Goal: Check status: Check status

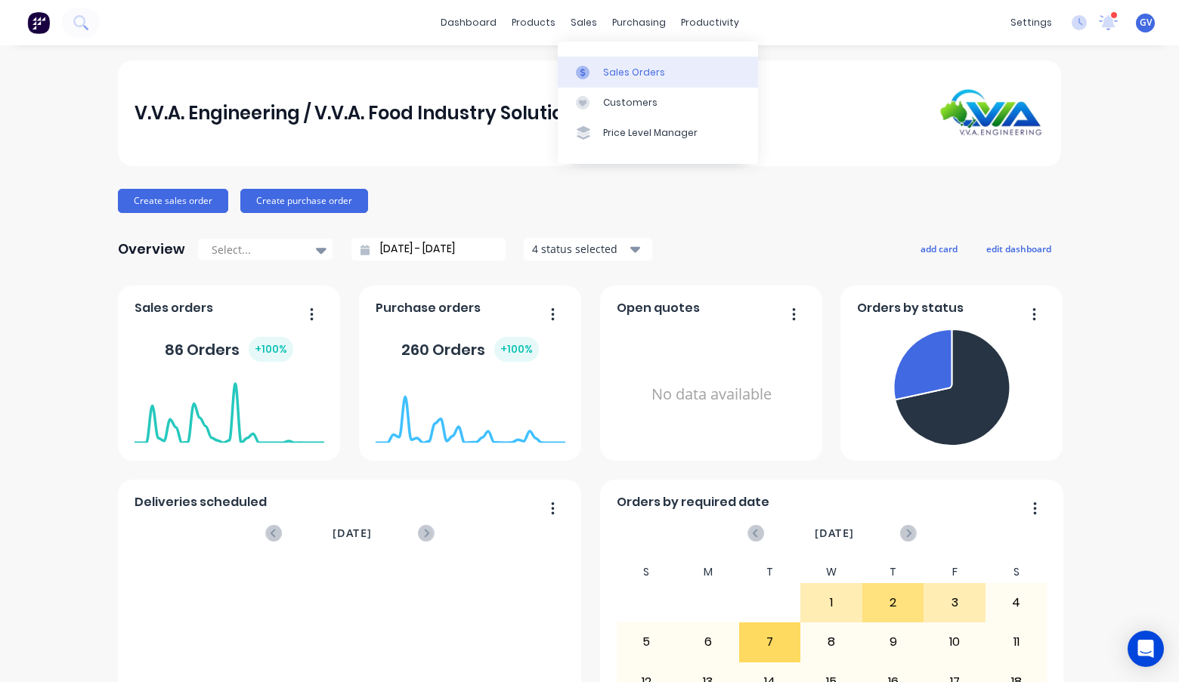
click at [632, 76] on div "Sales Orders" at bounding box center [634, 73] width 62 height 14
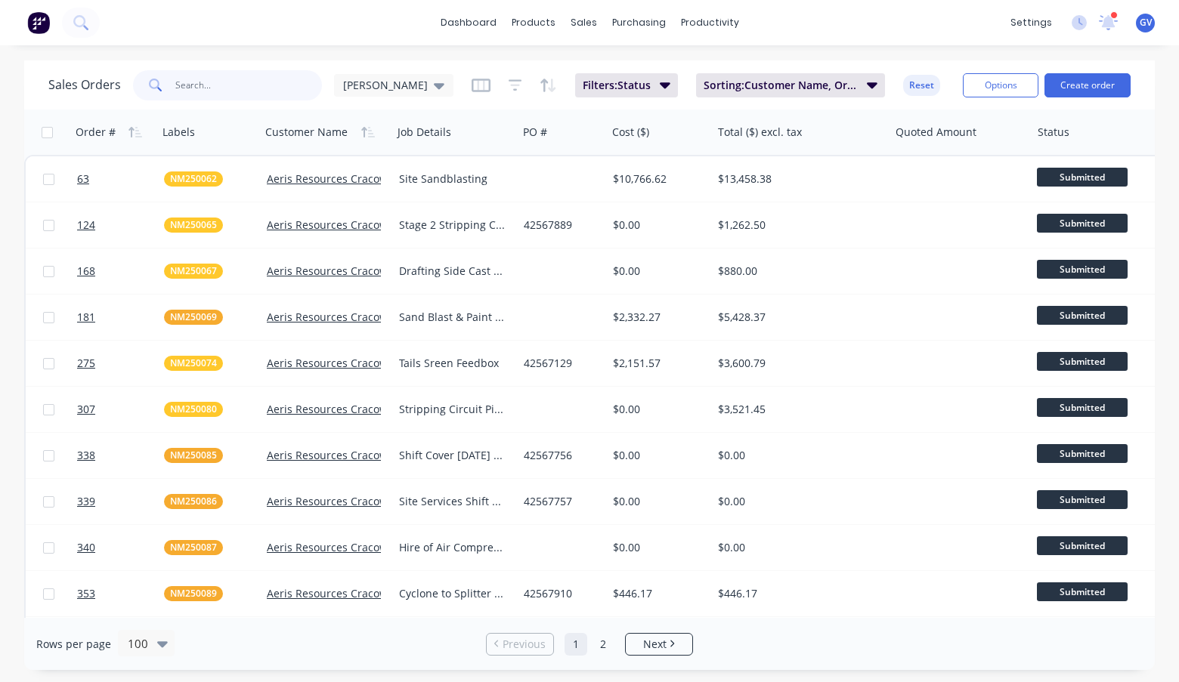
click at [230, 88] on input "text" at bounding box center [248, 85] width 147 height 30
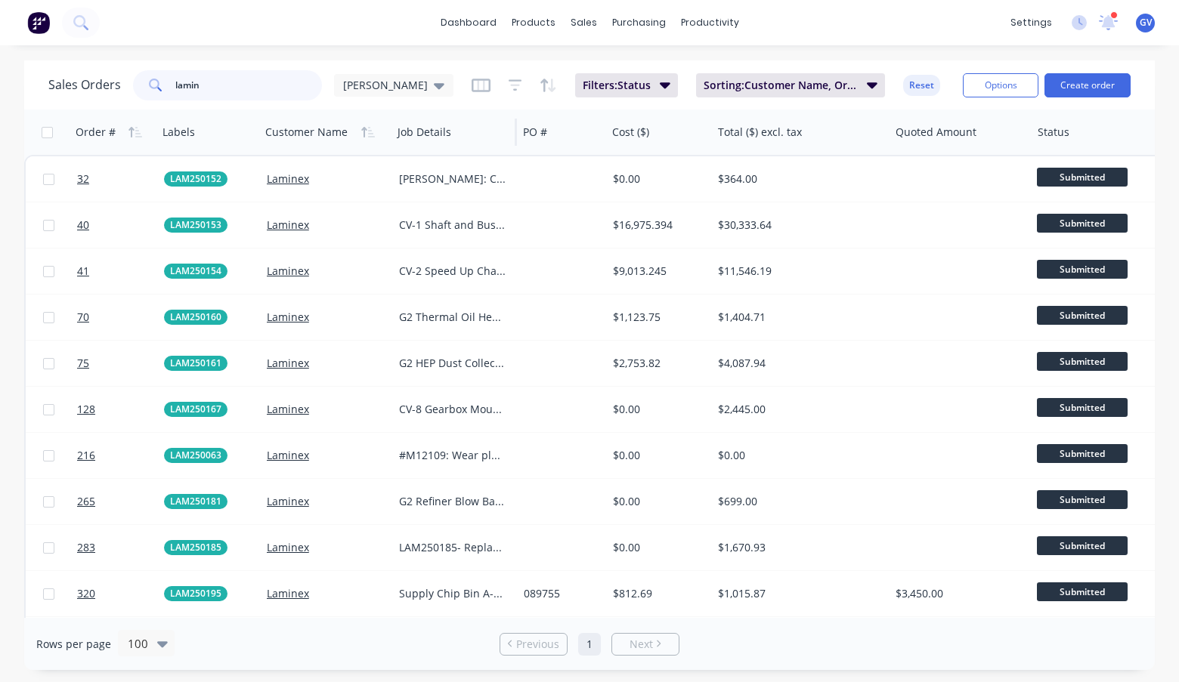
type input "lamin"
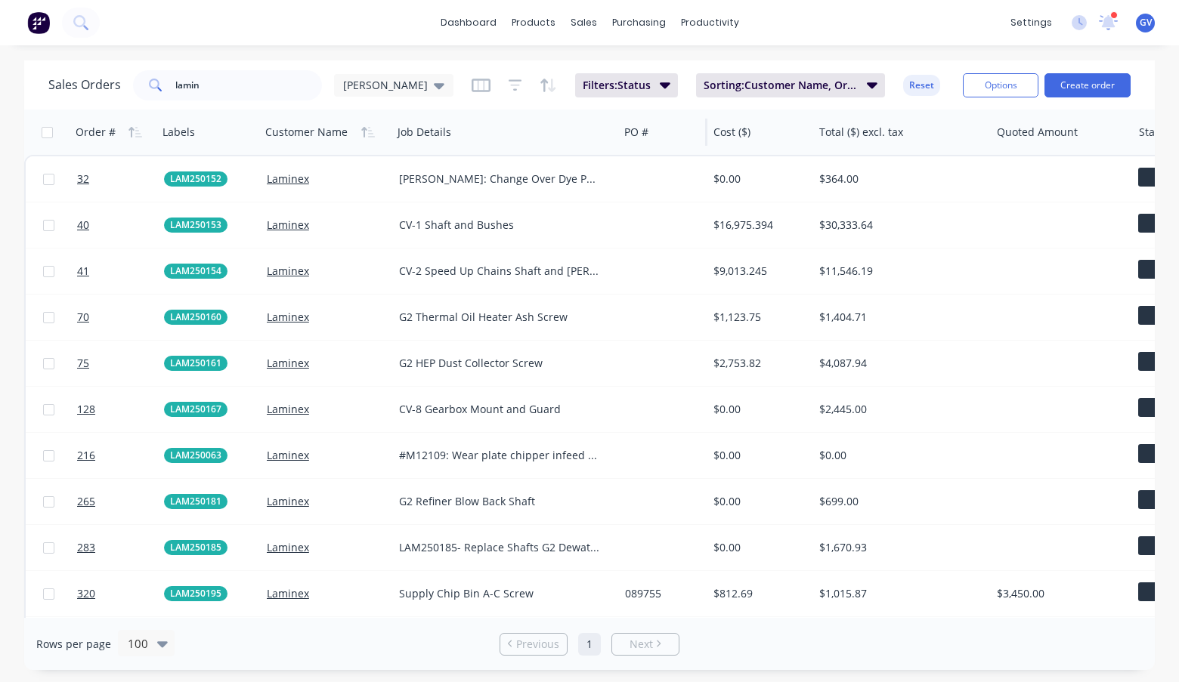
drag, startPoint x: 514, startPoint y: 128, endPoint x: 616, endPoint y: 132, distance: 101.3
click at [616, 132] on div at bounding box center [617, 132] width 2 height 27
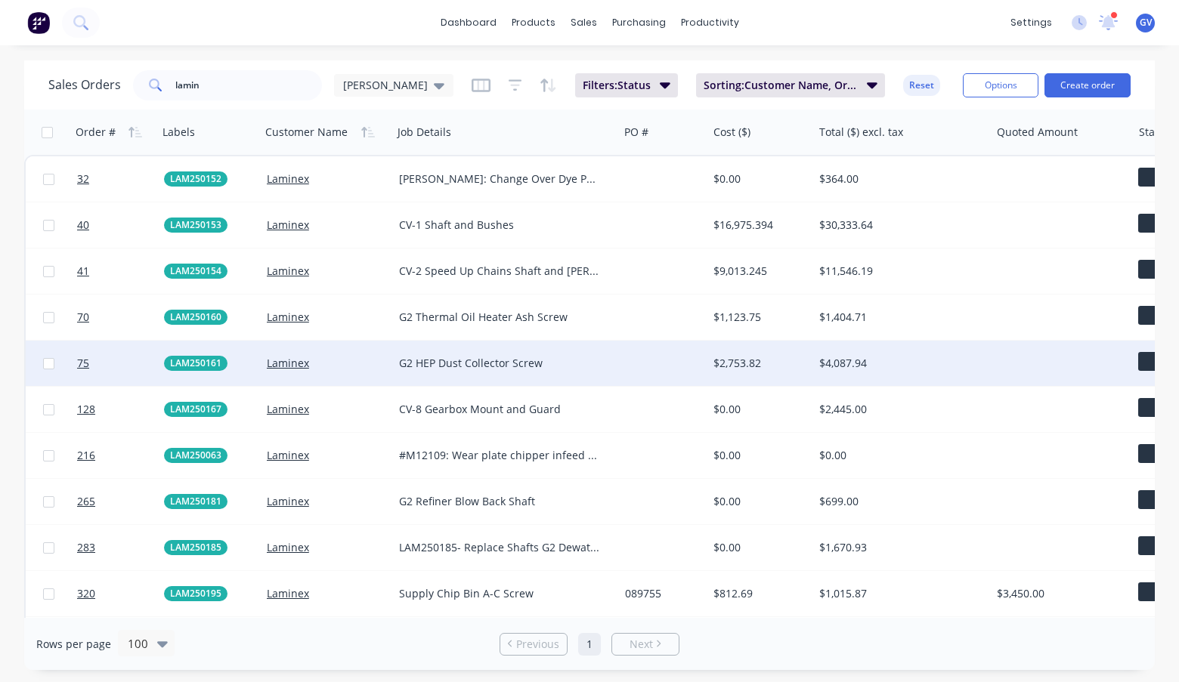
click at [373, 363] on div "Laminex" at bounding box center [324, 363] width 114 height 15
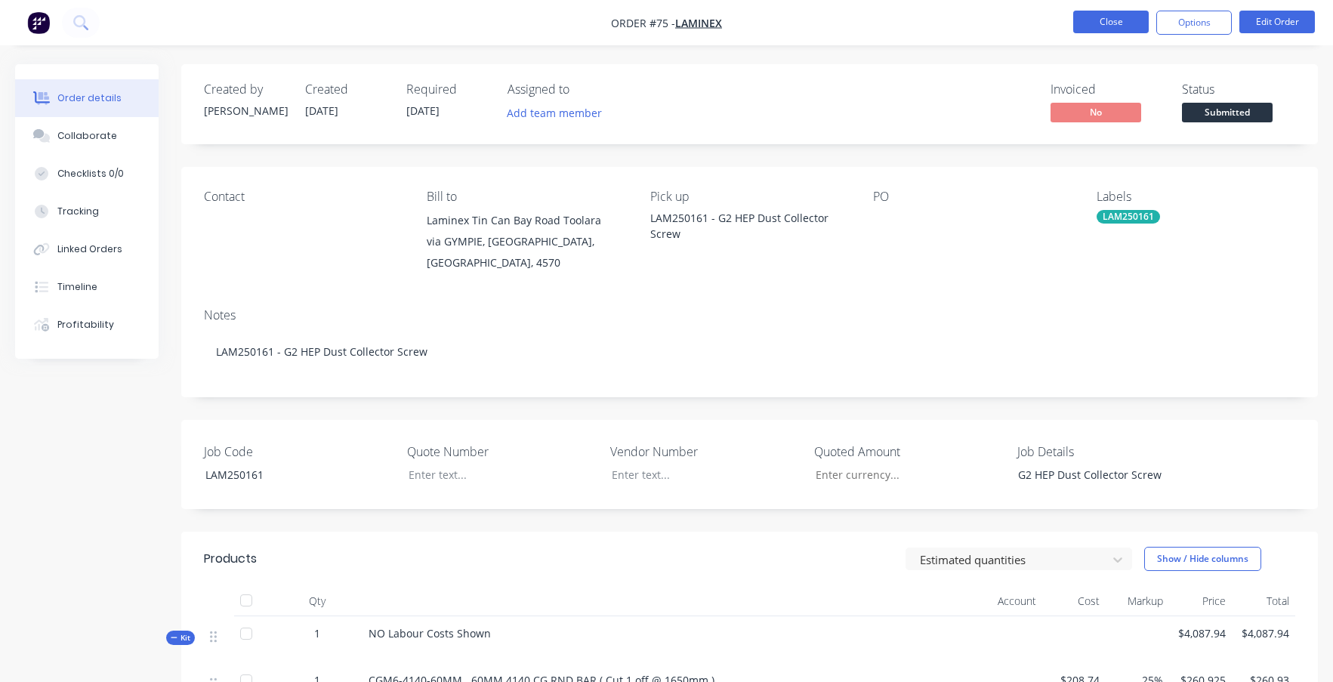
click at [1107, 17] on button "Close" at bounding box center [1112, 22] width 76 height 23
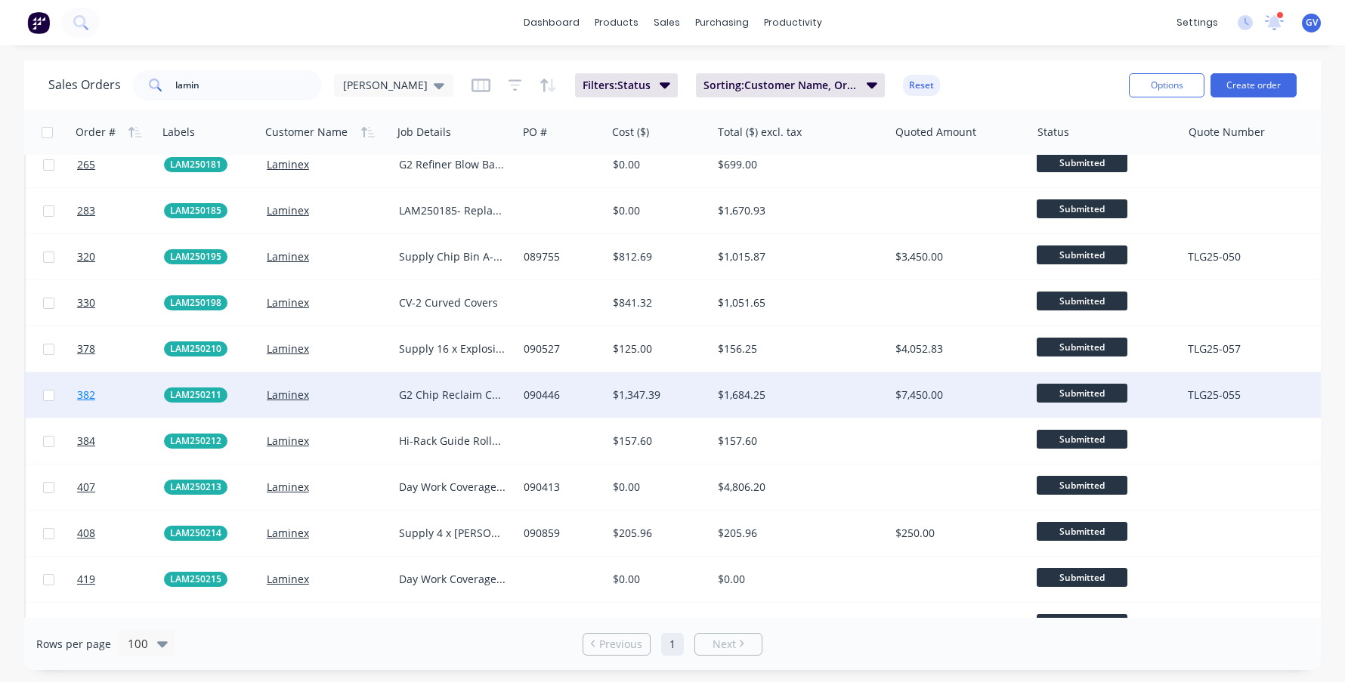
scroll to position [512, 0]
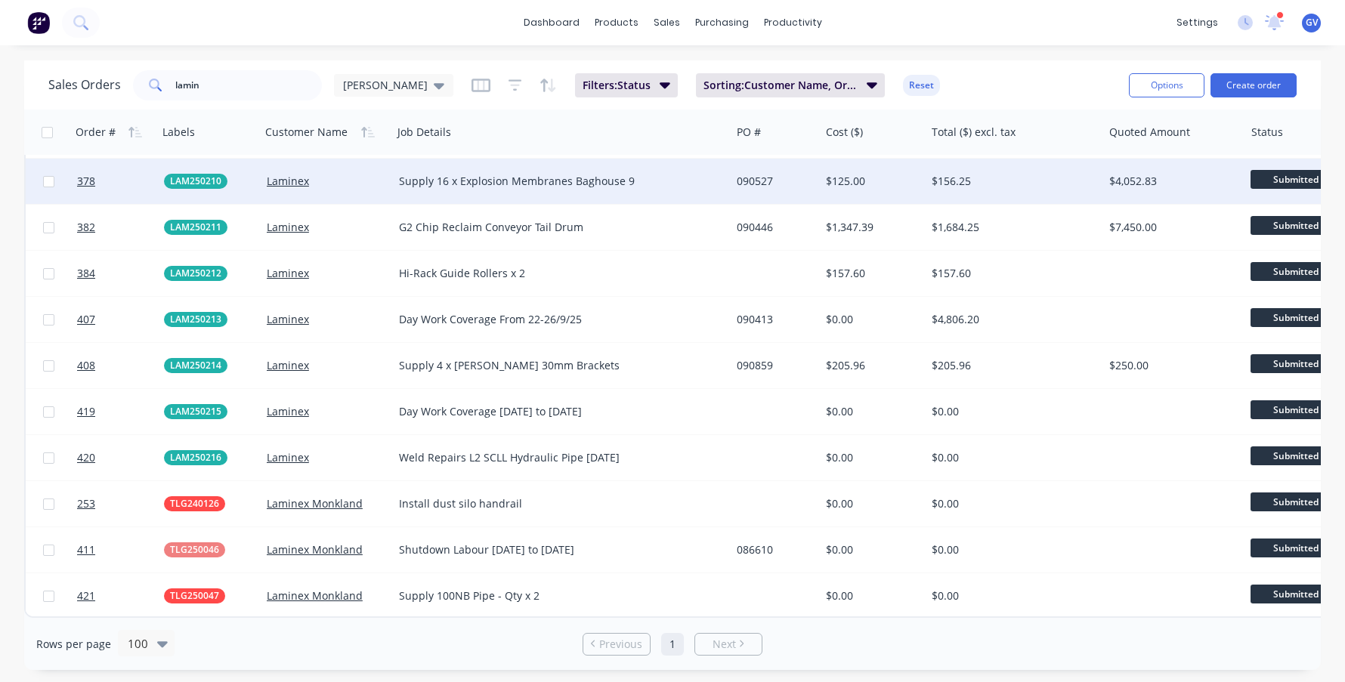
drag, startPoint x: 516, startPoint y: 122, endPoint x: 730, endPoint y: 159, distance: 217.1
click at [730, 159] on div "Order # Labels Customer Name Job Details PO # Cost ($) Total ($) excl. tax Quot…" at bounding box center [846, 111] width 1645 height 1013
